Goal: Task Accomplishment & Management: Use online tool/utility

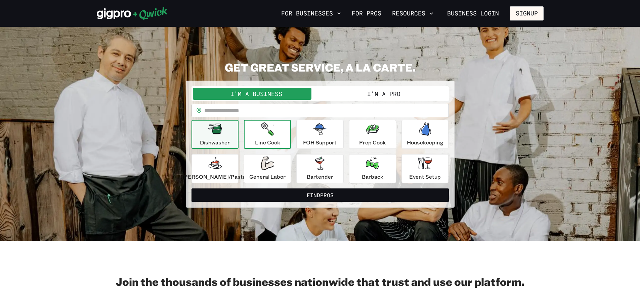
click at [277, 136] on div "Line Cook" at bounding box center [267, 134] width 25 height 24
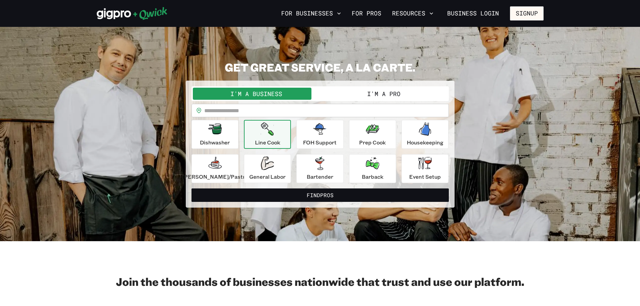
click at [261, 115] on input "text" at bounding box center [326, 110] width 245 height 13
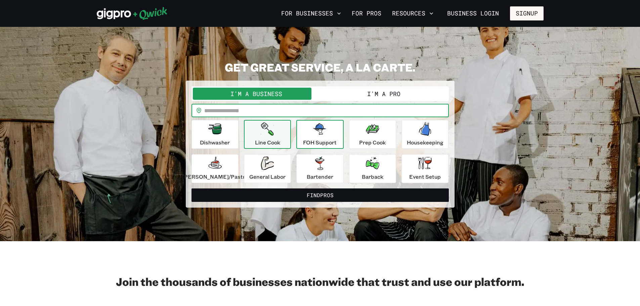
click at [308, 138] on div "FOH Support" at bounding box center [320, 134] width 34 height 24
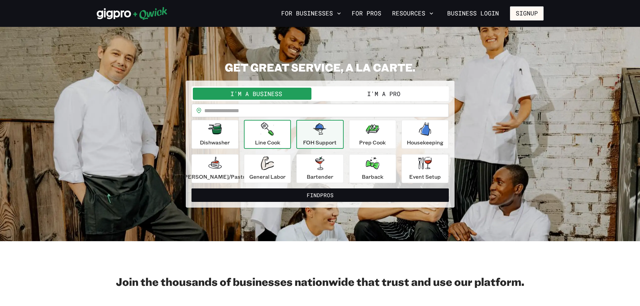
click at [277, 137] on div "Line Cook" at bounding box center [267, 134] width 25 height 24
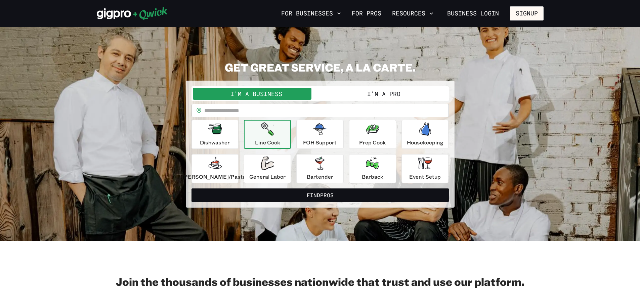
click at [358, 95] on button "I'm a Pro" at bounding box center [383, 94] width 127 height 12
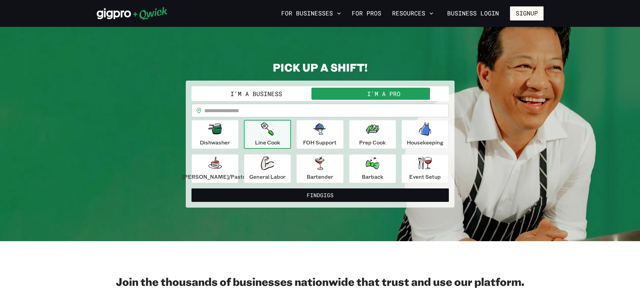
click at [274, 133] on icon "button" at bounding box center [267, 128] width 13 height 13
click at [260, 90] on button "I'm a Business" at bounding box center [256, 94] width 127 height 12
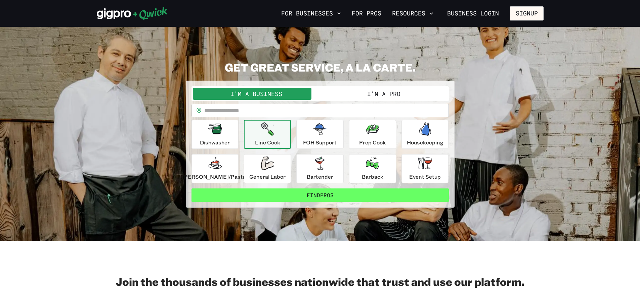
click at [331, 196] on button "Find Pros" at bounding box center [319, 194] width 257 height 13
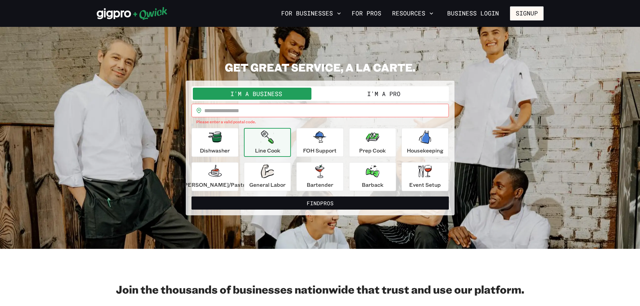
click at [374, 92] on button "I'm a Pro" at bounding box center [383, 94] width 127 height 12
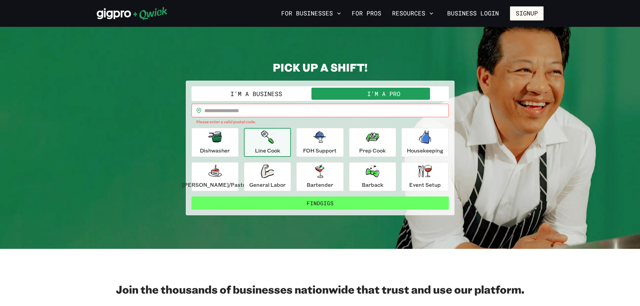
click at [335, 201] on button "Find Gigs" at bounding box center [319, 202] width 257 height 13
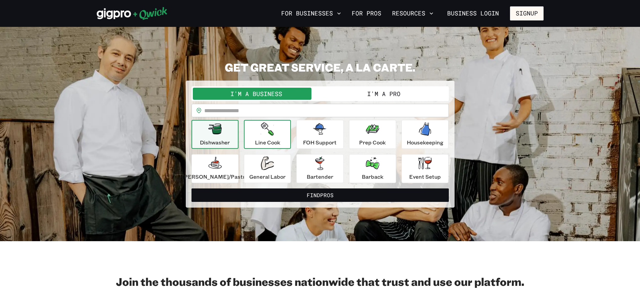
click at [280, 134] on div "Line Cook" at bounding box center [267, 134] width 25 height 24
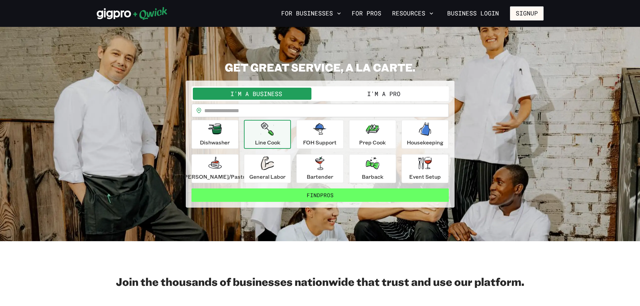
click at [342, 199] on button "Find Pros" at bounding box center [319, 194] width 257 height 13
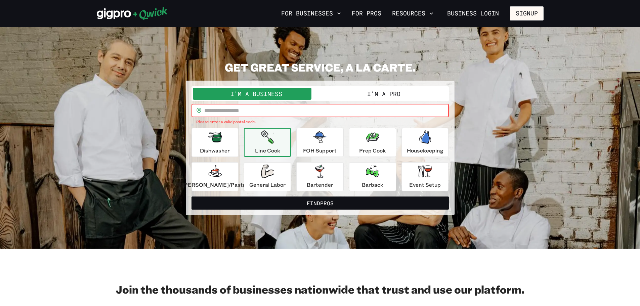
click at [238, 109] on input "text" at bounding box center [326, 110] width 245 height 13
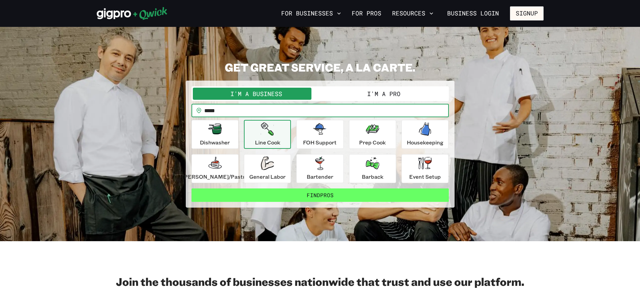
click at [302, 195] on button "Find Pros" at bounding box center [319, 194] width 257 height 13
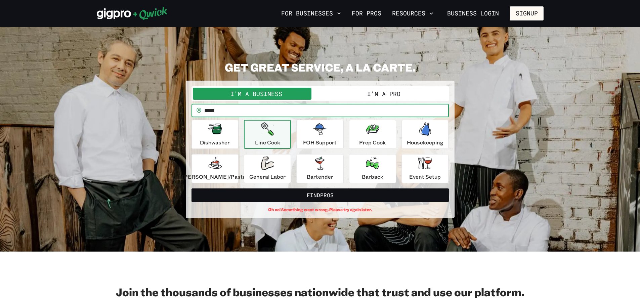
drag, startPoint x: 279, startPoint y: 112, endPoint x: 176, endPoint y: 112, distance: 103.1
click at [176, 112] on div "GET GREAT SERVICE, A LA CARTE. I'm a Business I'm a Pro I’m a BUSINESS looking …" at bounding box center [320, 139] width 447 height 158
type input "*****"
click at [191, 188] on button "Find Pros" at bounding box center [319, 194] width 257 height 13
click at [245, 115] on input "*****" at bounding box center [326, 110] width 245 height 13
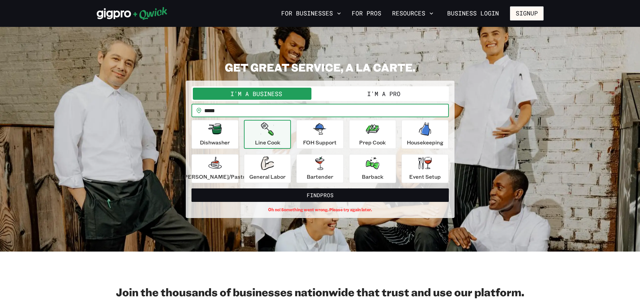
click at [237, 112] on input "*****" at bounding box center [326, 110] width 245 height 13
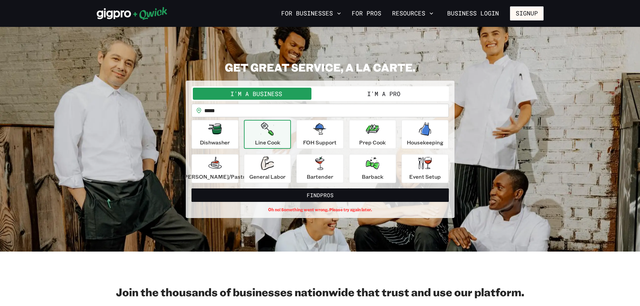
click at [359, 92] on button "I'm a Pro" at bounding box center [383, 94] width 127 height 12
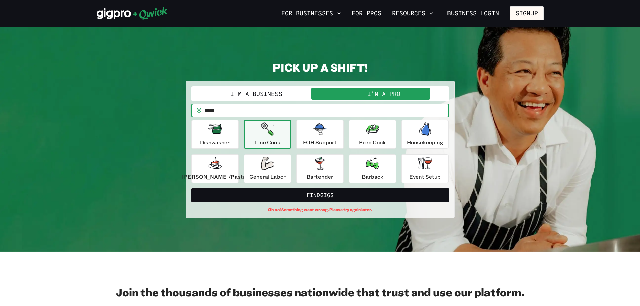
click at [268, 112] on input "*****" at bounding box center [326, 110] width 245 height 13
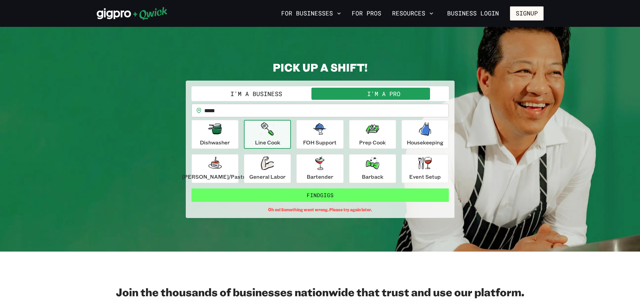
click at [289, 192] on button "Find Gigs" at bounding box center [319, 194] width 257 height 13
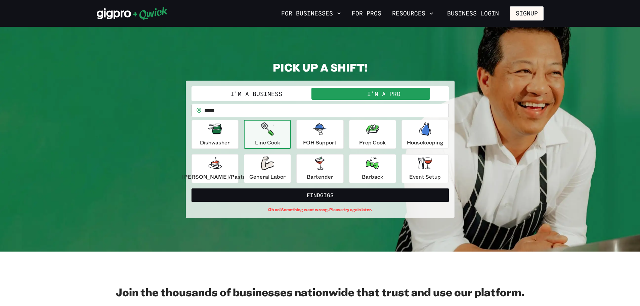
click at [254, 136] on button "Line Cook" at bounding box center [267, 134] width 47 height 29
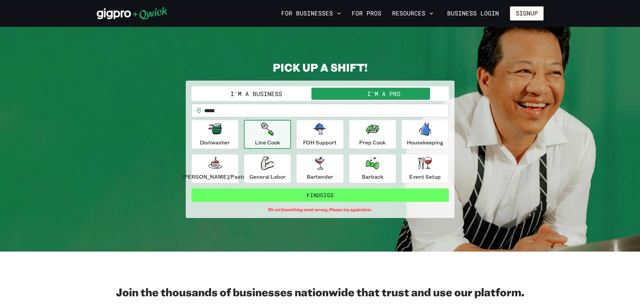
click at [333, 196] on button "Find Gigs" at bounding box center [319, 194] width 257 height 13
